Goal: Transaction & Acquisition: Download file/media

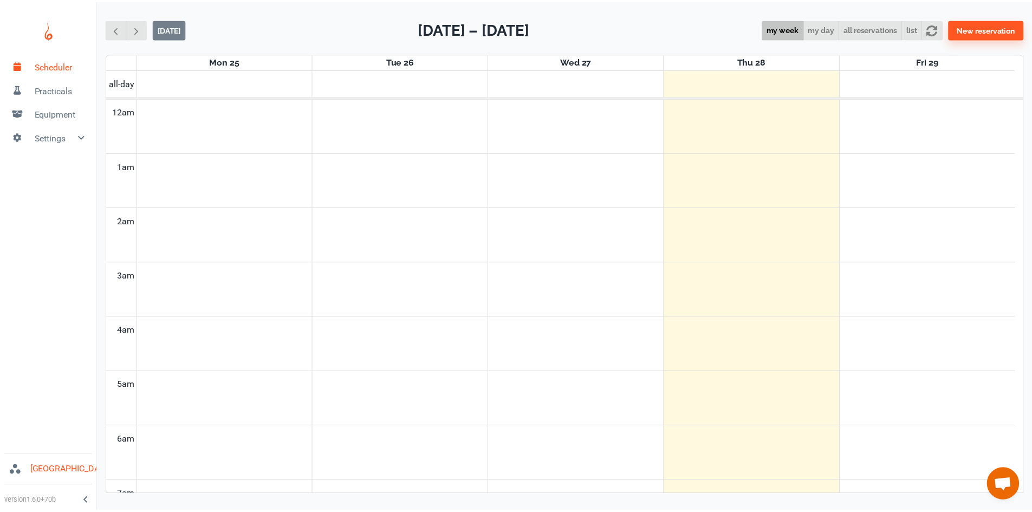
scroll to position [438, 0]
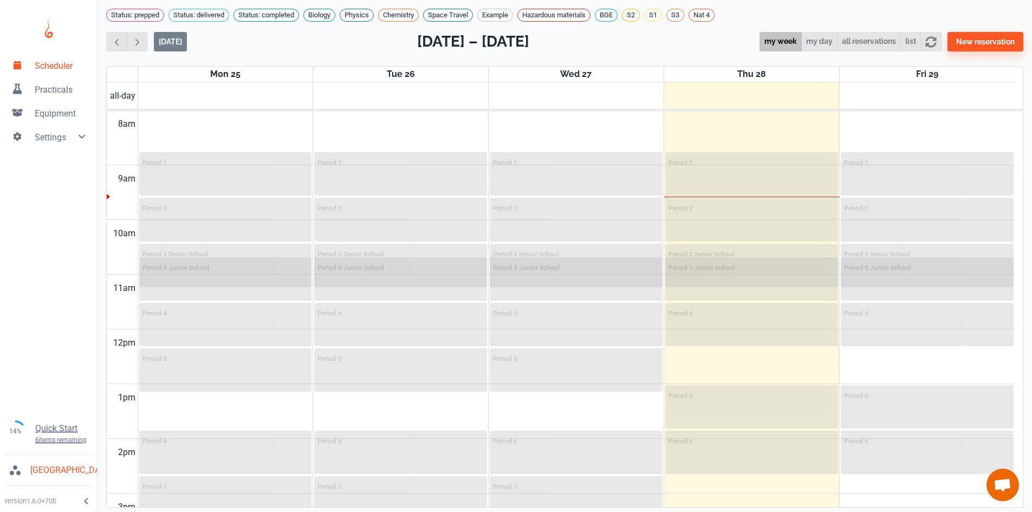
click at [73, 86] on span "Practicals" at bounding box center [62, 89] width 54 height 13
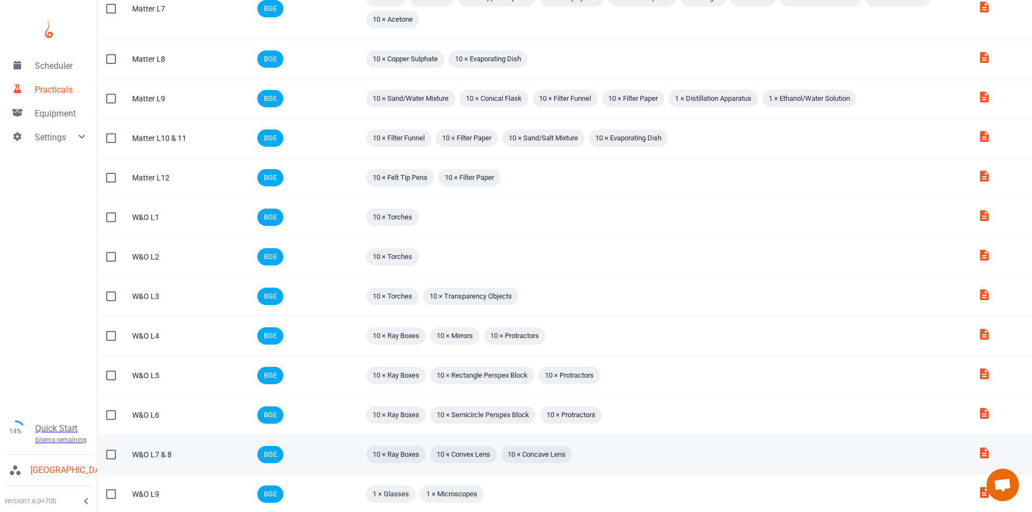
scroll to position [612, 0]
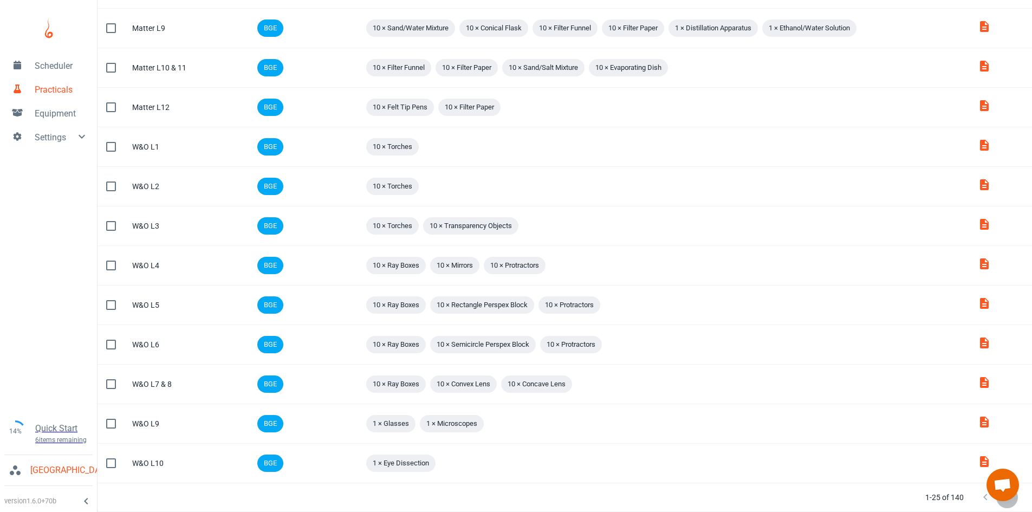
click at [1005, 505] on button "Next Page" at bounding box center [1008, 498] width 22 height 22
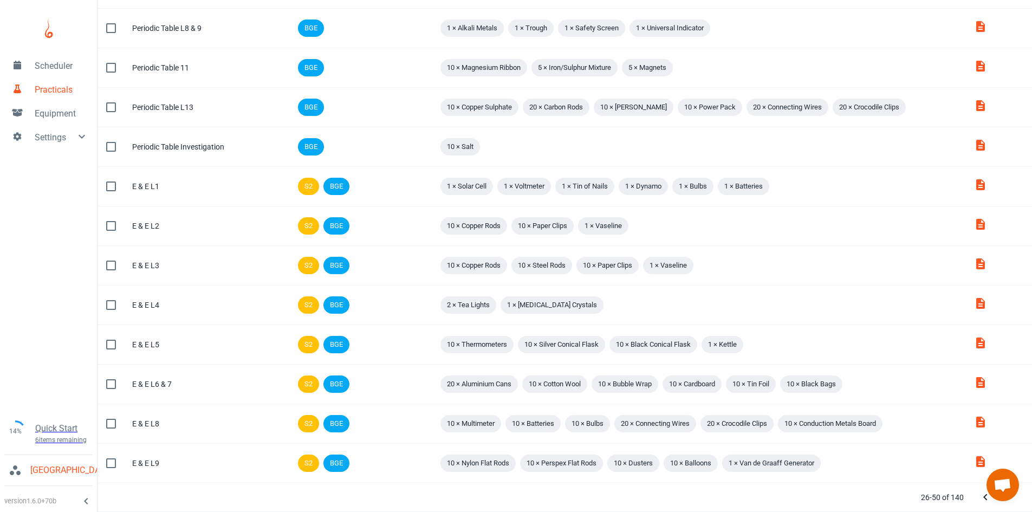
click at [1005, 505] on button "Next Page" at bounding box center [1008, 498] width 22 height 22
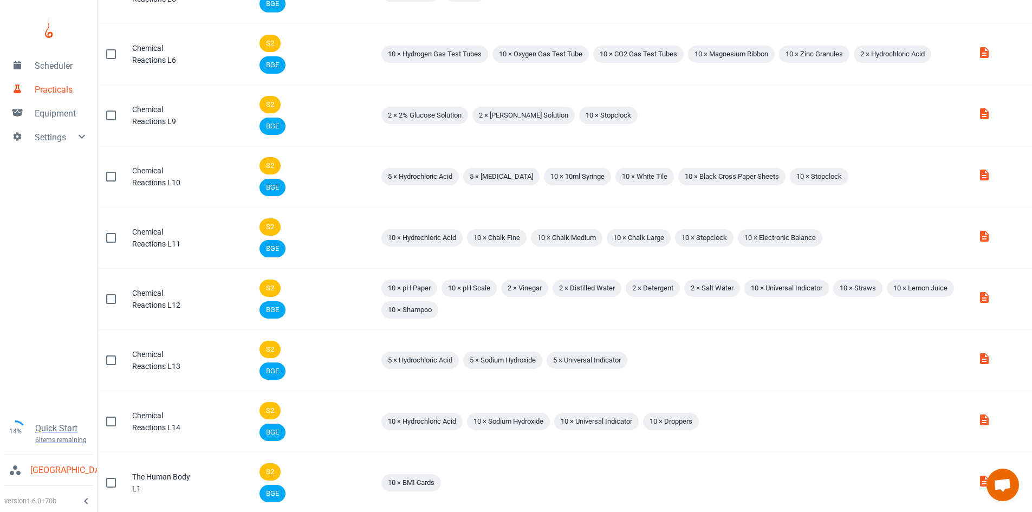
scroll to position [818, 0]
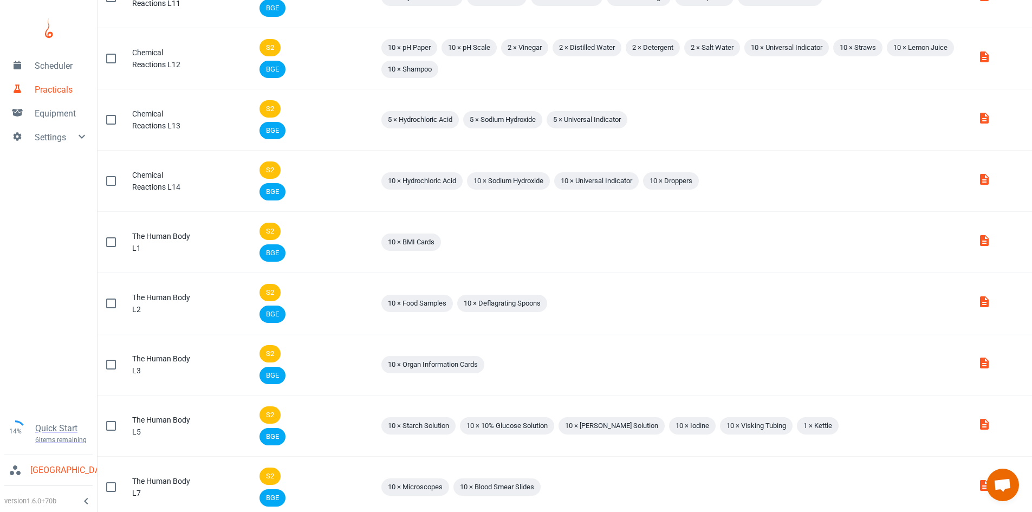
click at [1005, 505] on td "Attachments" at bounding box center [1001, 487] width 63 height 61
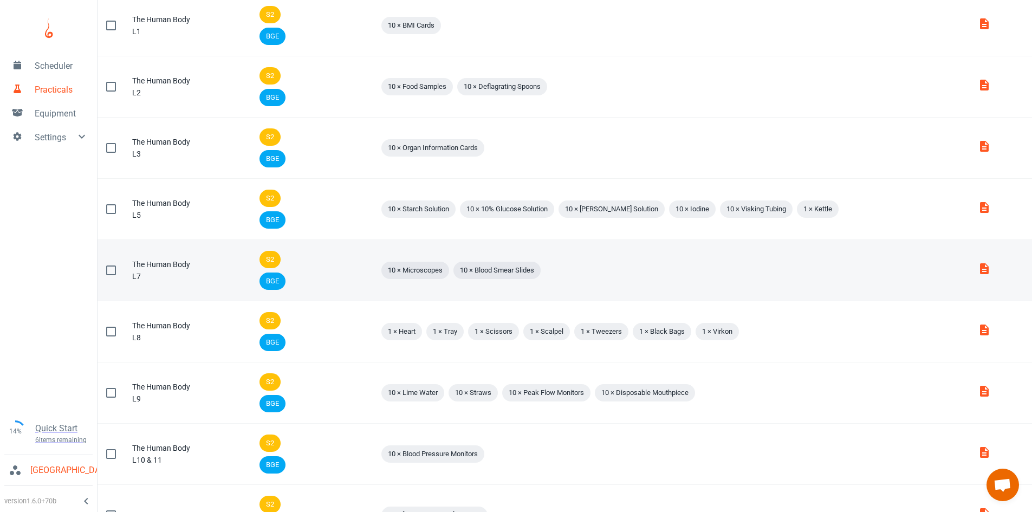
scroll to position [1100, 0]
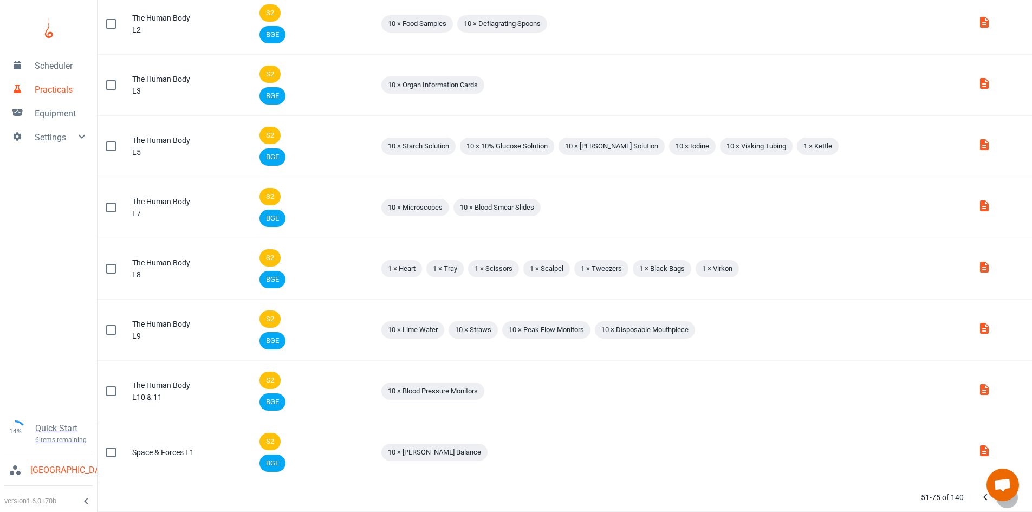
click at [1010, 501] on icon "Next Page" at bounding box center [1007, 497] width 13 height 13
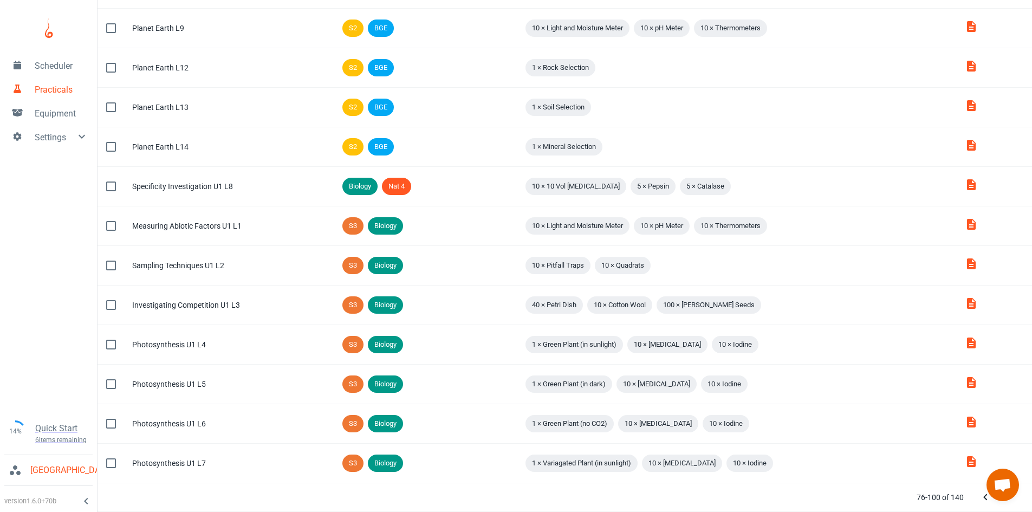
scroll to position [578, 0]
click at [1010, 501] on icon "Next Page" at bounding box center [1007, 497] width 13 height 13
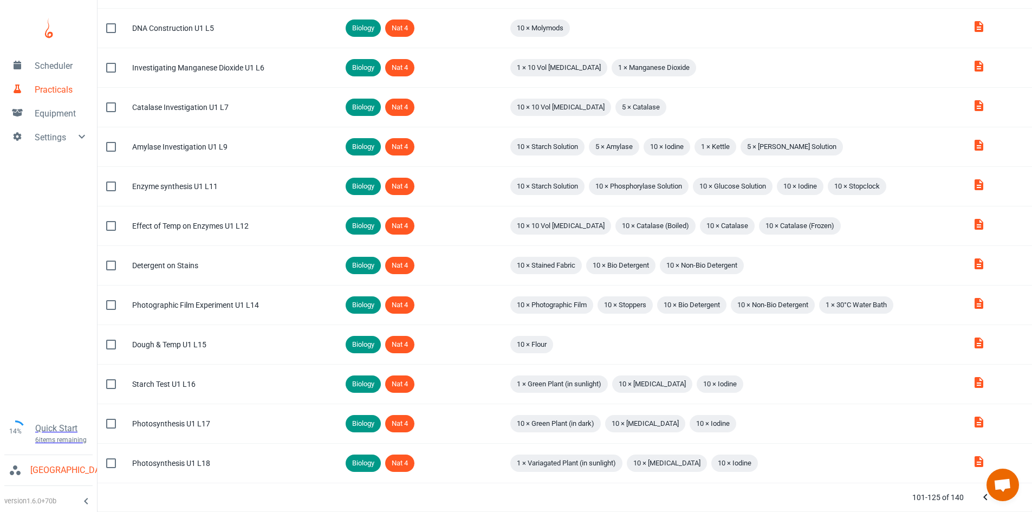
click at [1010, 501] on icon "Next Page" at bounding box center [1007, 497] width 13 height 13
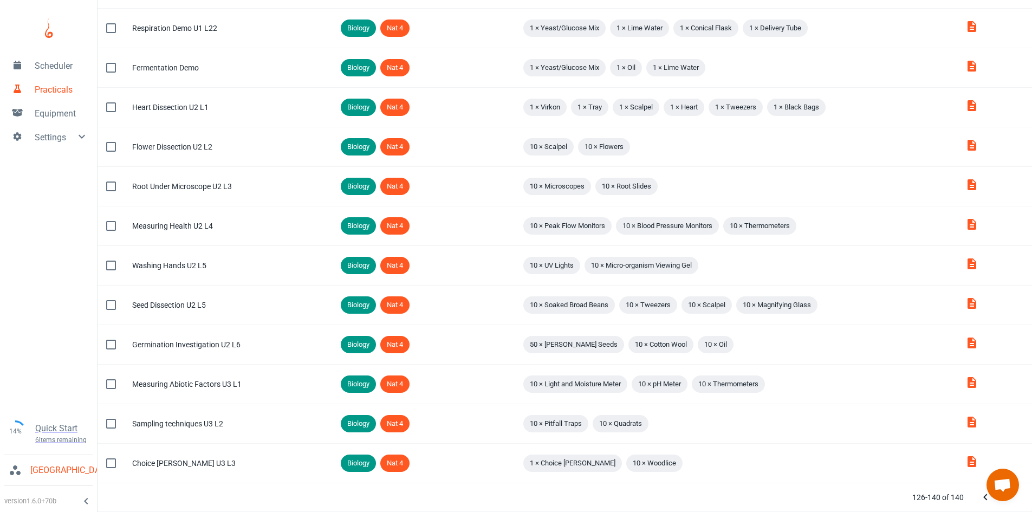
click at [1010, 501] on div at bounding box center [996, 498] width 43 height 22
click at [1009, 506] on div at bounding box center [996, 498] width 43 height 22
click at [980, 499] on icon "Previous Page" at bounding box center [985, 497] width 13 height 13
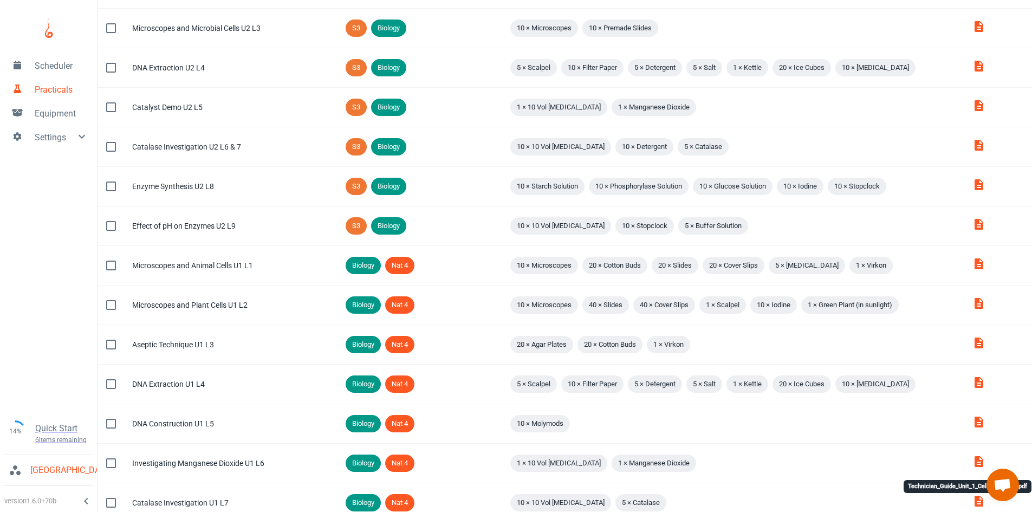
click at [980, 499] on div "Technician_Guide_Unit_1_Cells_9t0DF7S.pdf" at bounding box center [968, 490] width 130 height 22
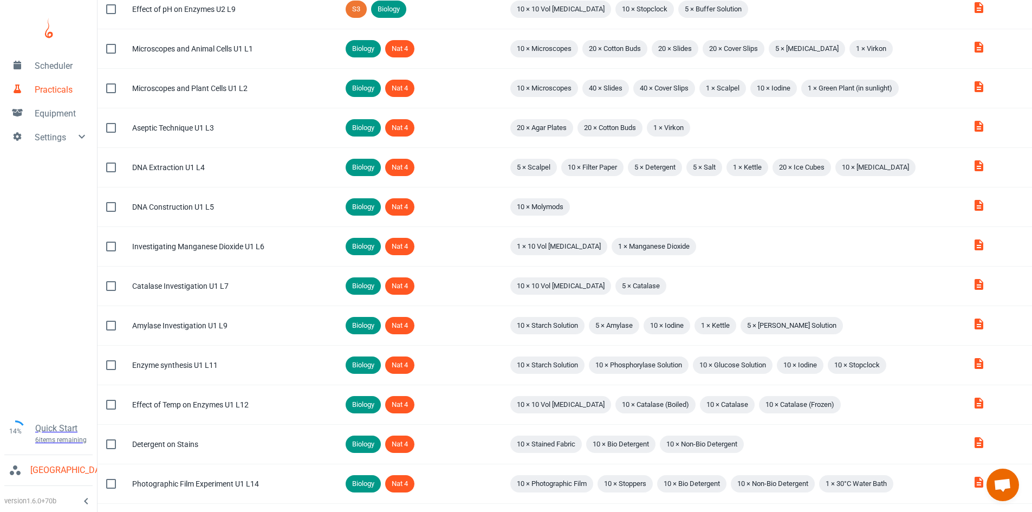
scroll to position [578, 0]
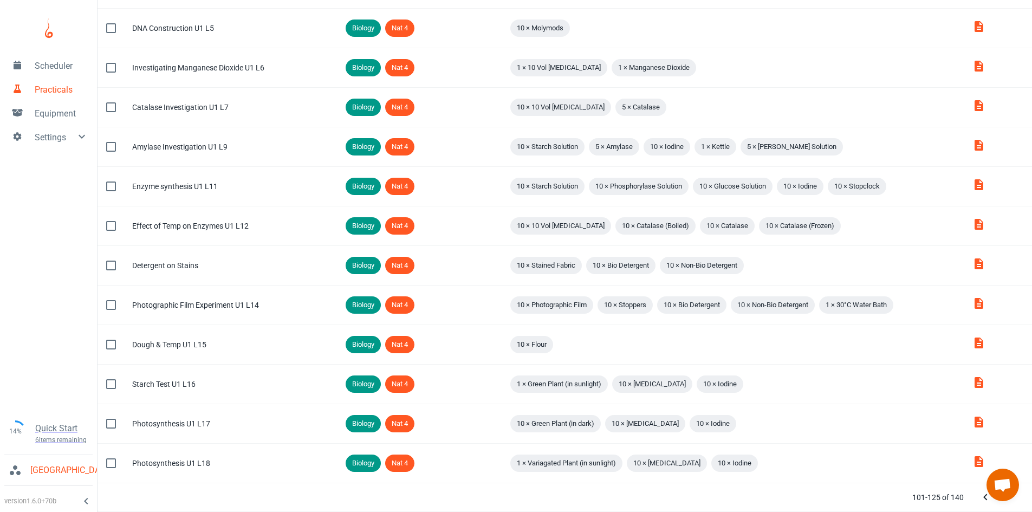
click at [983, 501] on icon "Previous Page" at bounding box center [985, 497] width 13 height 13
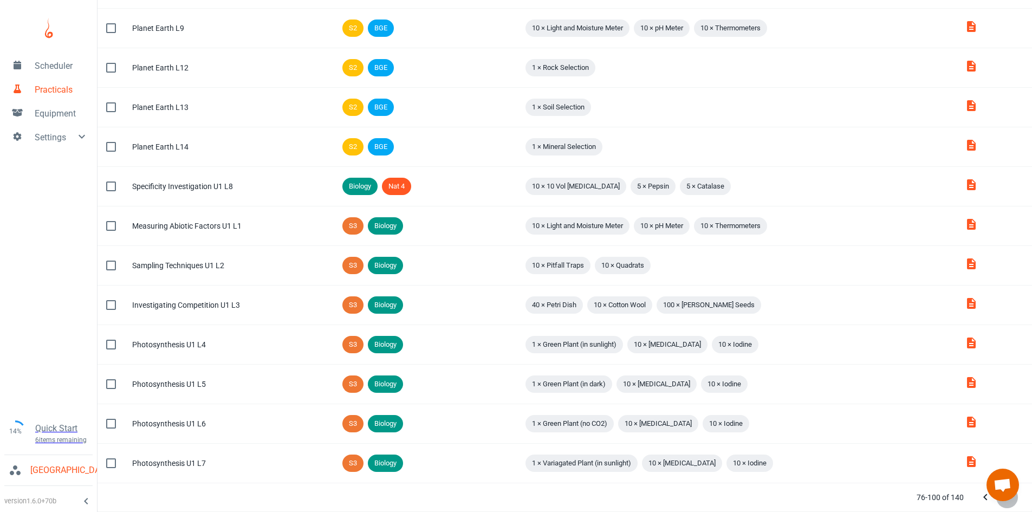
click at [1007, 503] on icon "Next Page" at bounding box center [1007, 497] width 13 height 13
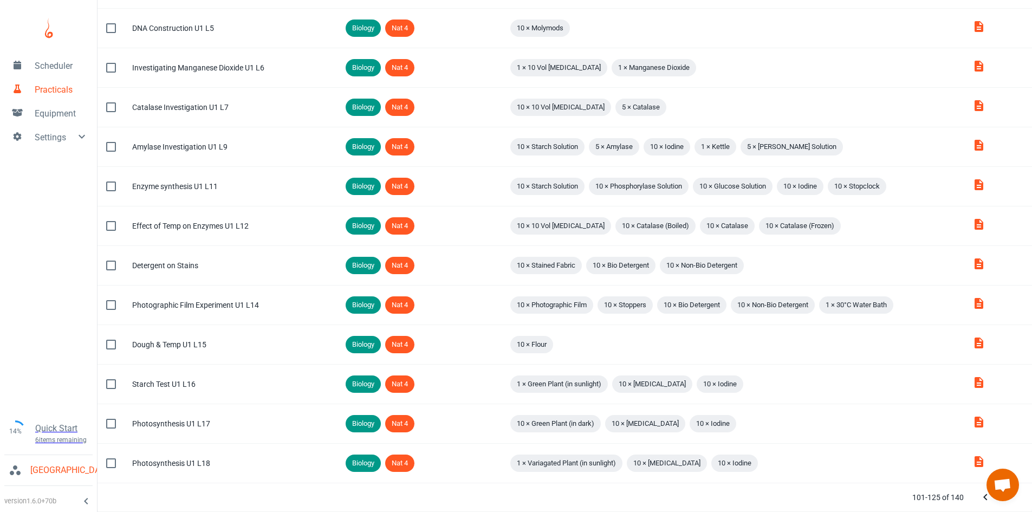
click at [1013, 502] on icon "Next Page" at bounding box center [1007, 497] width 13 height 13
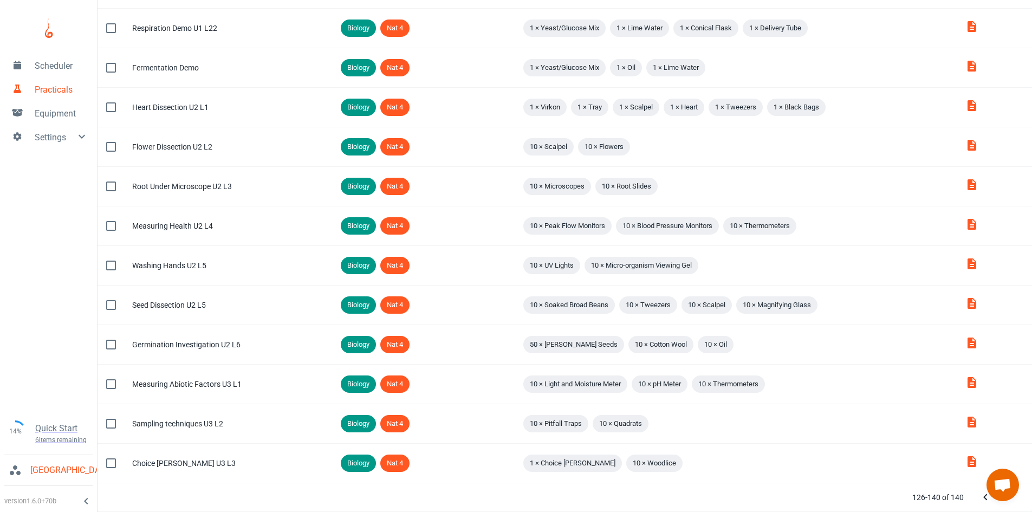
scroll to position [0, 0]
